Goal: Check status: Check status

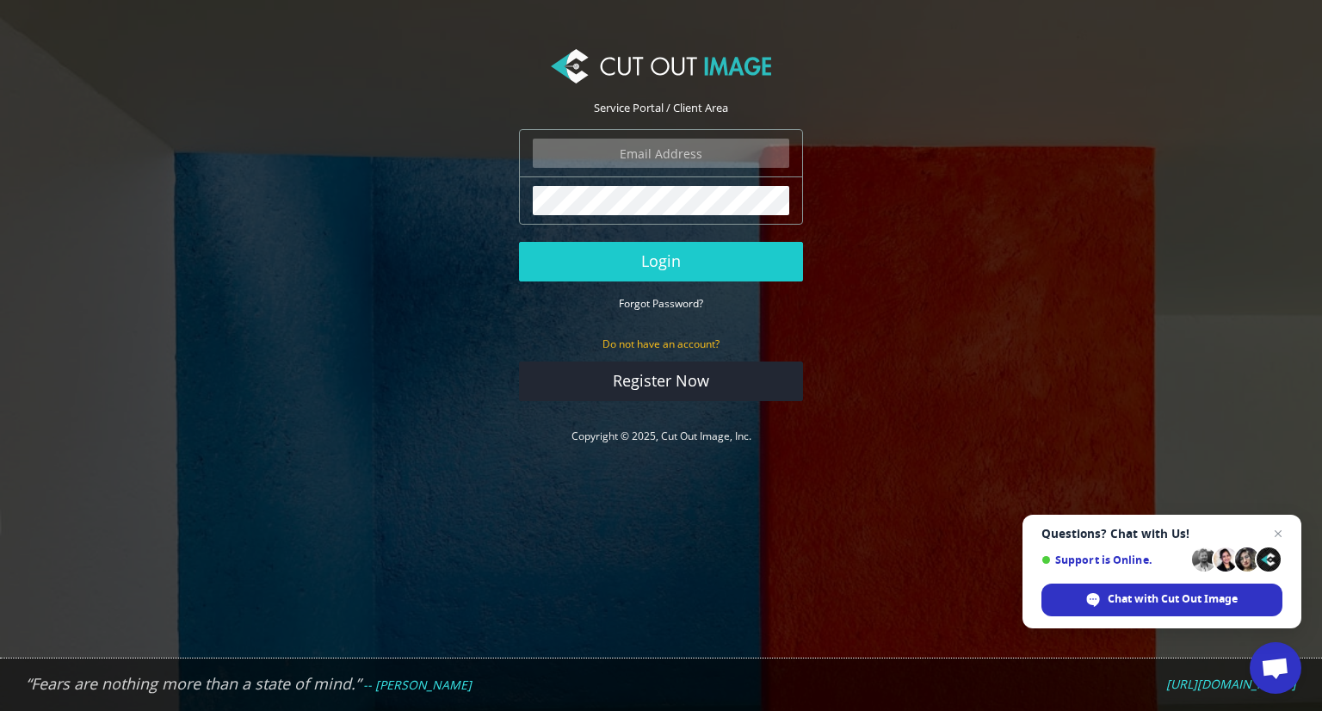
click at [678, 133] on div "The login field is required." at bounding box center [661, 153] width 284 height 48
click at [674, 148] on input "email" at bounding box center [661, 153] width 256 height 29
paste input "[EMAIL_ADDRESS][DOMAIN_NAME]"
type input "[EMAIL_ADDRESS][DOMAIN_NAME]"
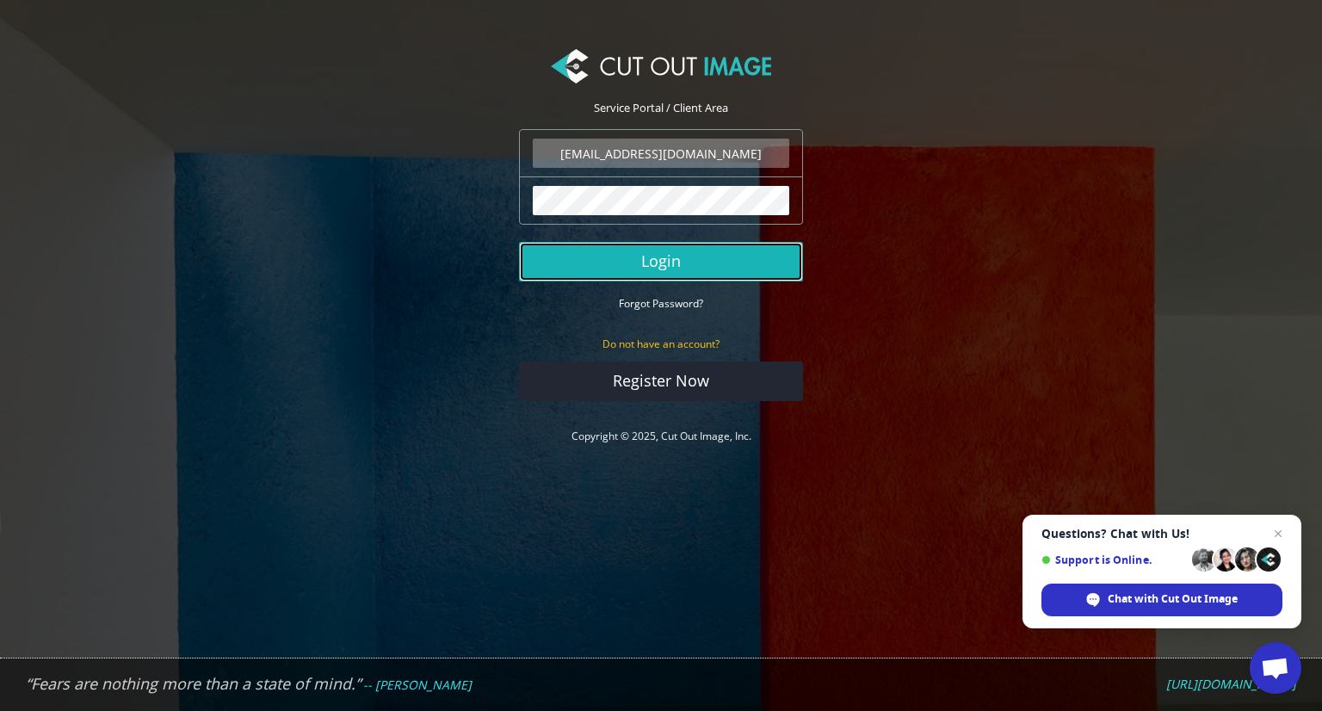
drag, startPoint x: 570, startPoint y: 262, endPoint x: 581, endPoint y: 265, distance: 11.5
click at [570, 262] on button "Login" at bounding box center [661, 262] width 284 height 40
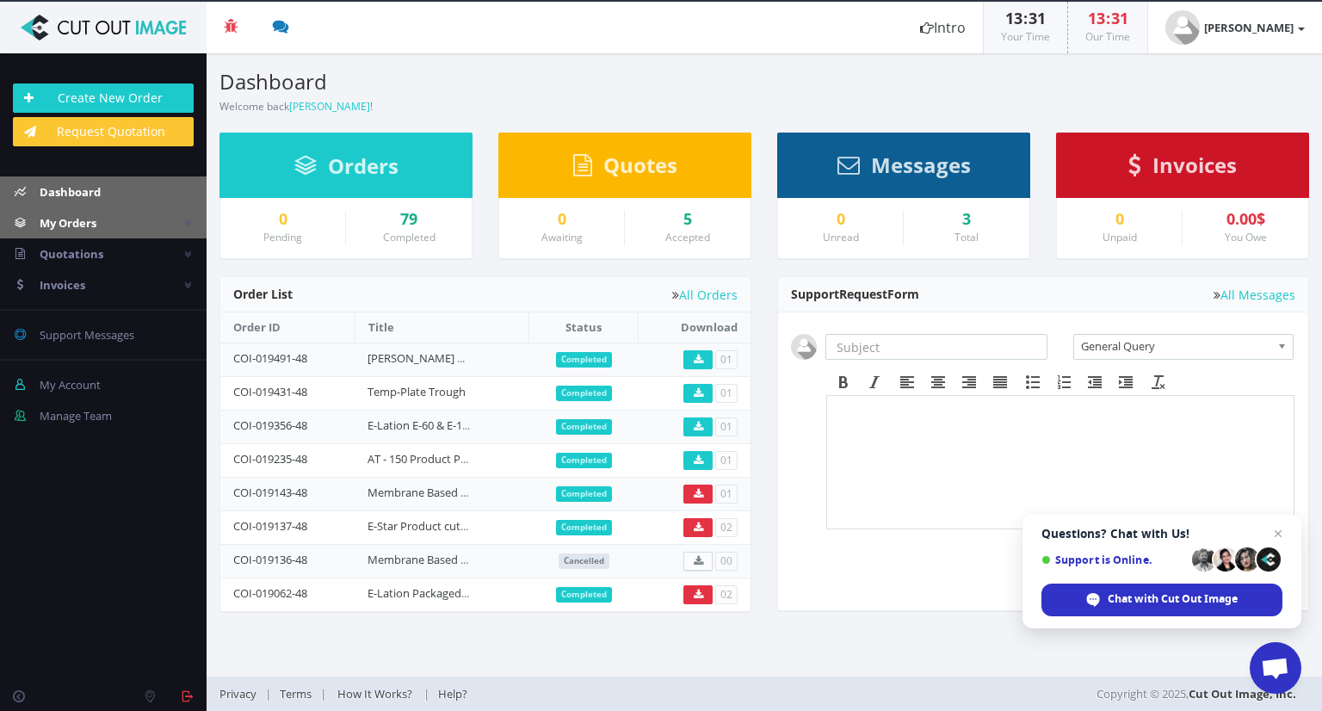
click at [89, 219] on span "My Orders" at bounding box center [68, 222] width 57 height 15
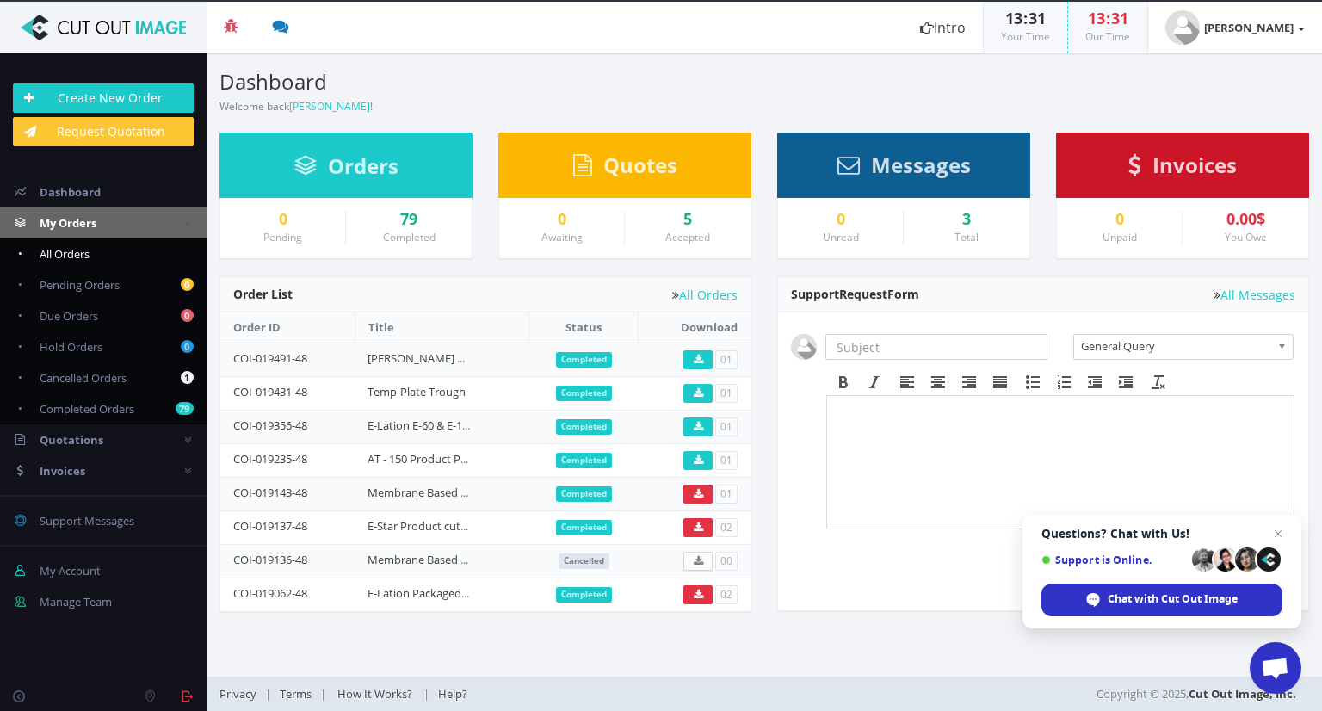
click at [97, 256] on link "All Orders" at bounding box center [103, 253] width 207 height 31
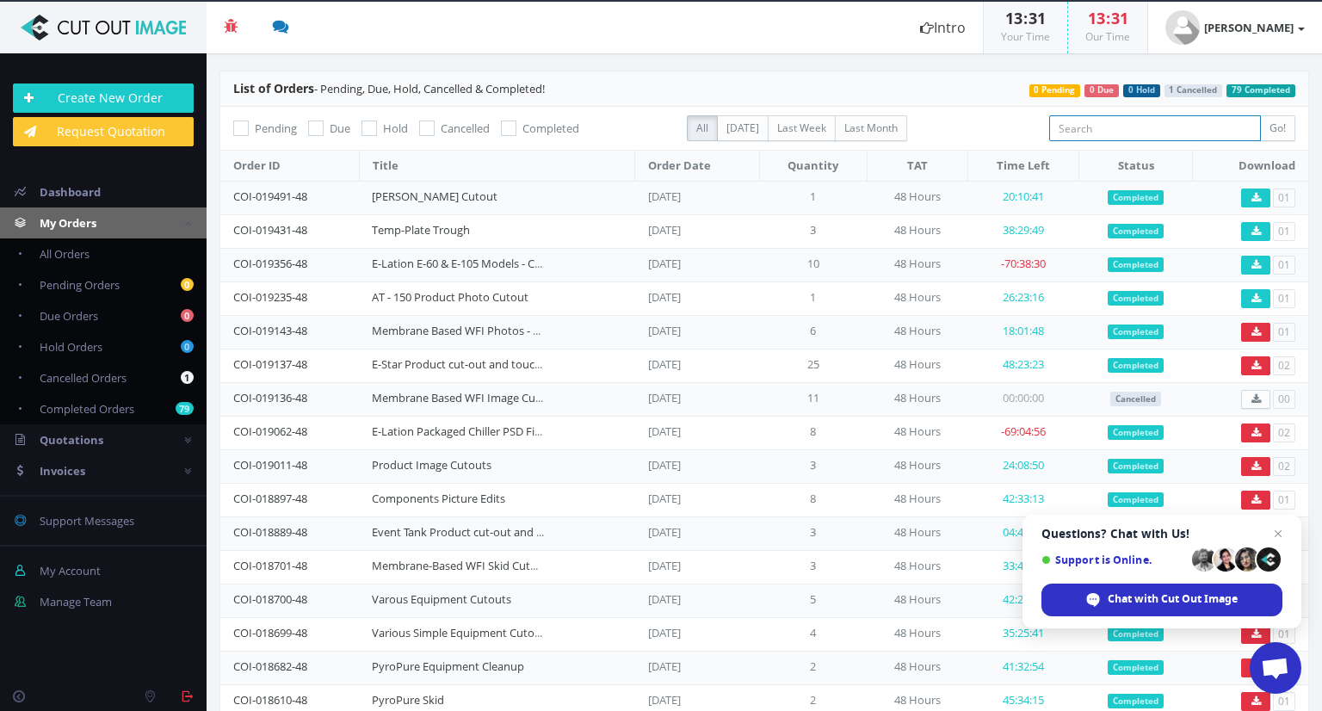
click at [1168, 133] on input "search" at bounding box center [1155, 128] width 212 height 26
type input "e-star"
click at [1260, 115] on input "Go!" at bounding box center [1277, 128] width 35 height 26
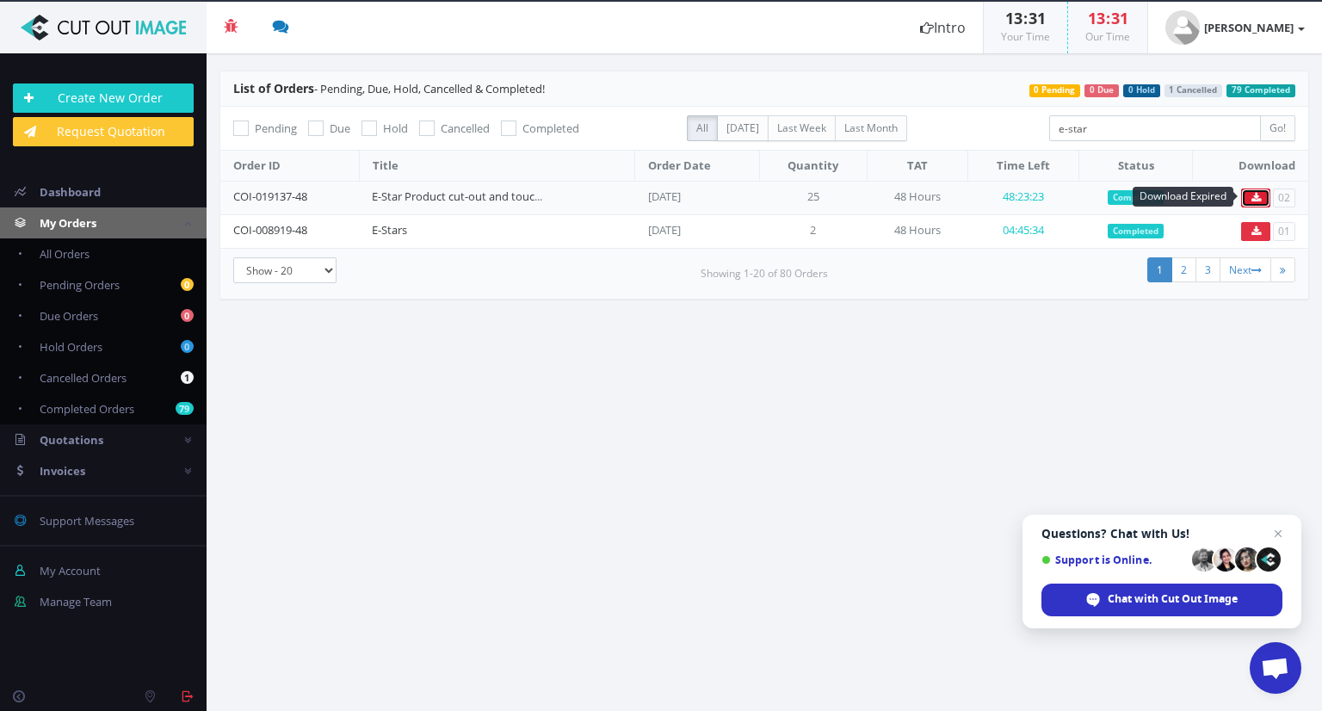
click at [1254, 198] on icon at bounding box center [1255, 198] width 9 height 10
click at [459, 198] on link "E-Star Product cut-out and touch-up" at bounding box center [465, 195] width 187 height 15
